Goal: Information Seeking & Learning: Learn about a topic

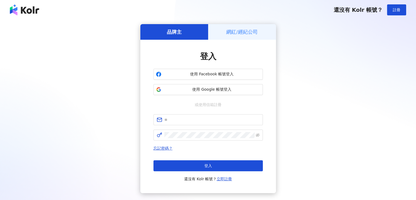
click at [212, 90] on span "使用 Google 帳號登入" at bounding box center [212, 89] width 97 height 5
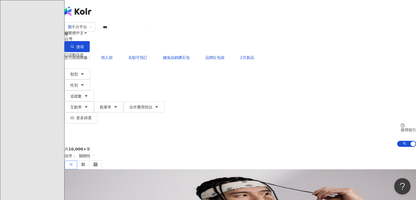
type input "**"
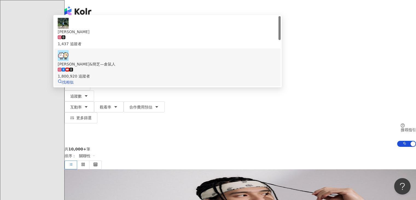
click at [161, 73] on div "1,800,920 追蹤者" at bounding box center [168, 76] width 220 height 6
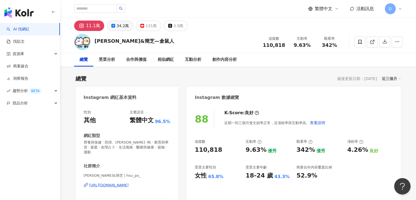
click at [118, 26] on div "34.2萬" at bounding box center [123, 26] width 12 height 8
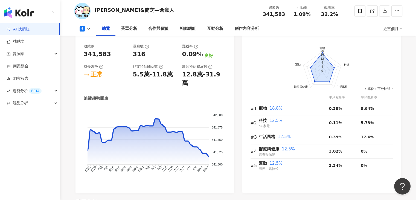
scroll to position [301, 0]
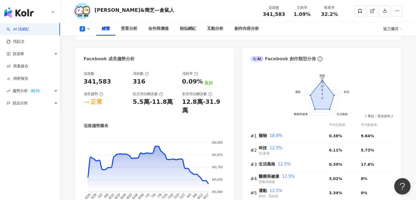
click at [86, 29] on button at bounding box center [85, 28] width 22 height 5
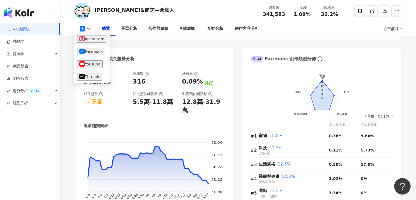
click at [90, 41] on button "Instagram" at bounding box center [91, 39] width 29 height 8
